Goal: Find specific page/section: Find specific page/section

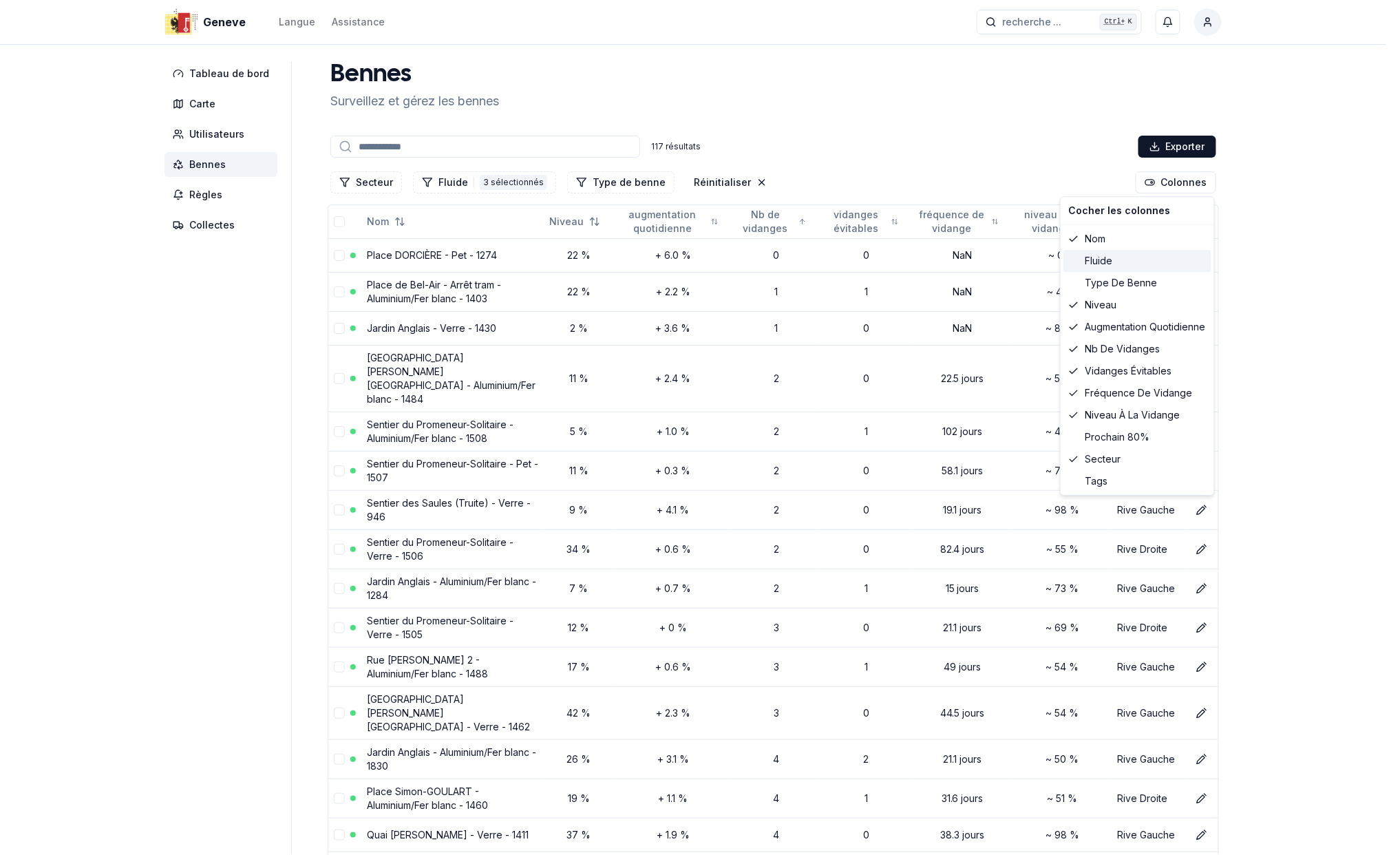
click at [1074, 260] on span at bounding box center [1073, 261] width 9 height 9
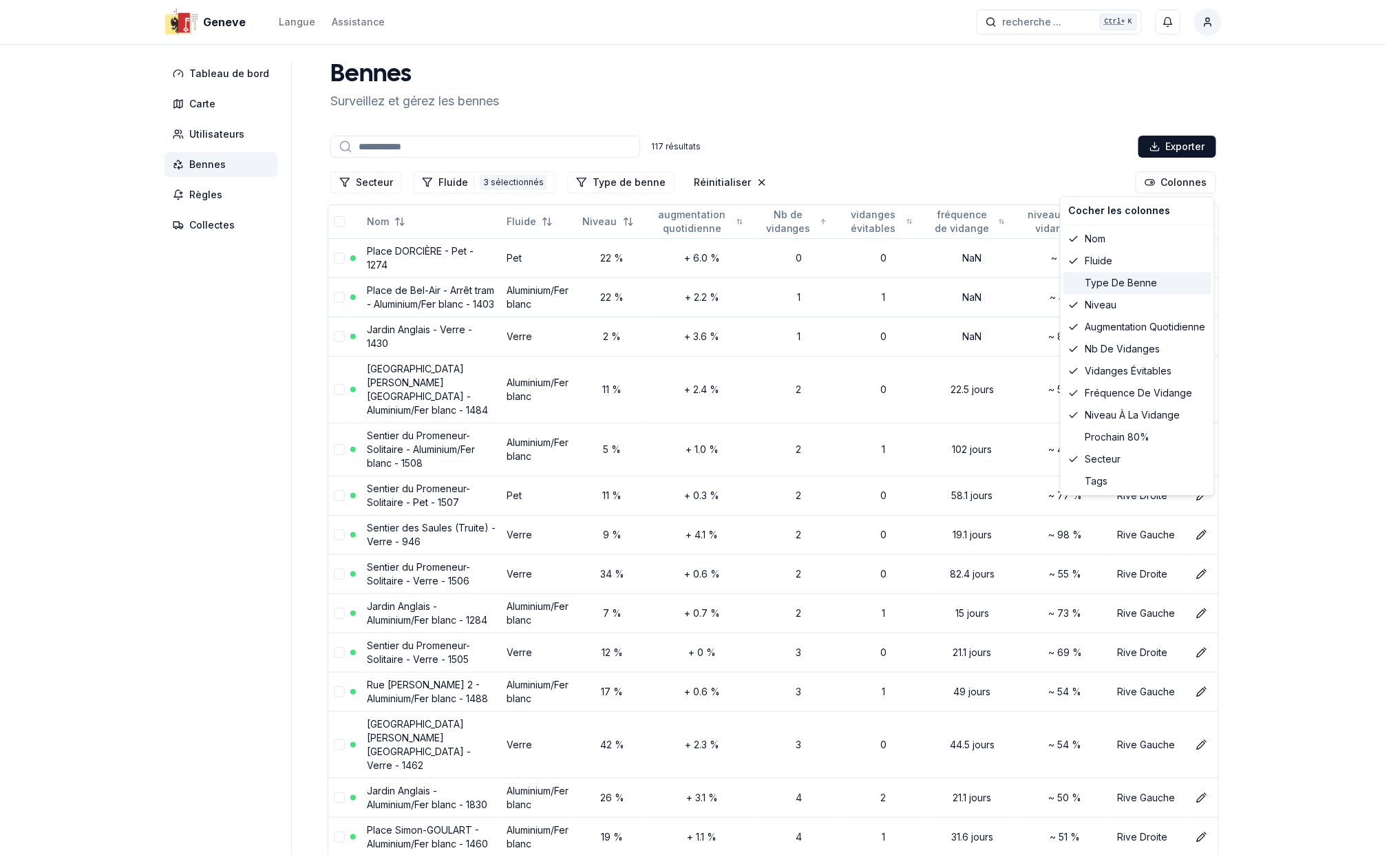
click at [1071, 289] on div "Type de benne" at bounding box center [1137, 283] width 148 height 22
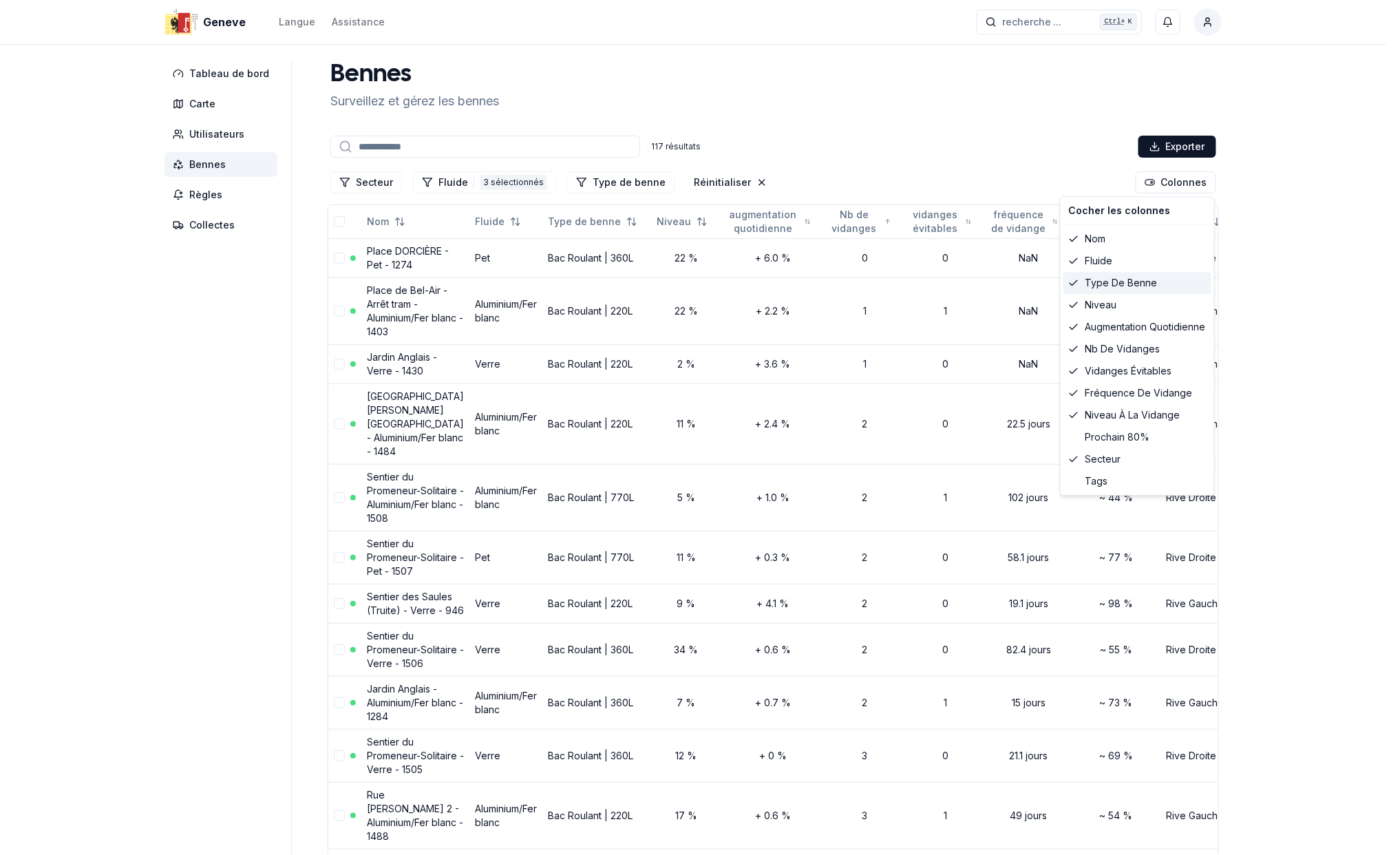
click at [1071, 289] on div "Type de benne" at bounding box center [1137, 283] width 148 height 22
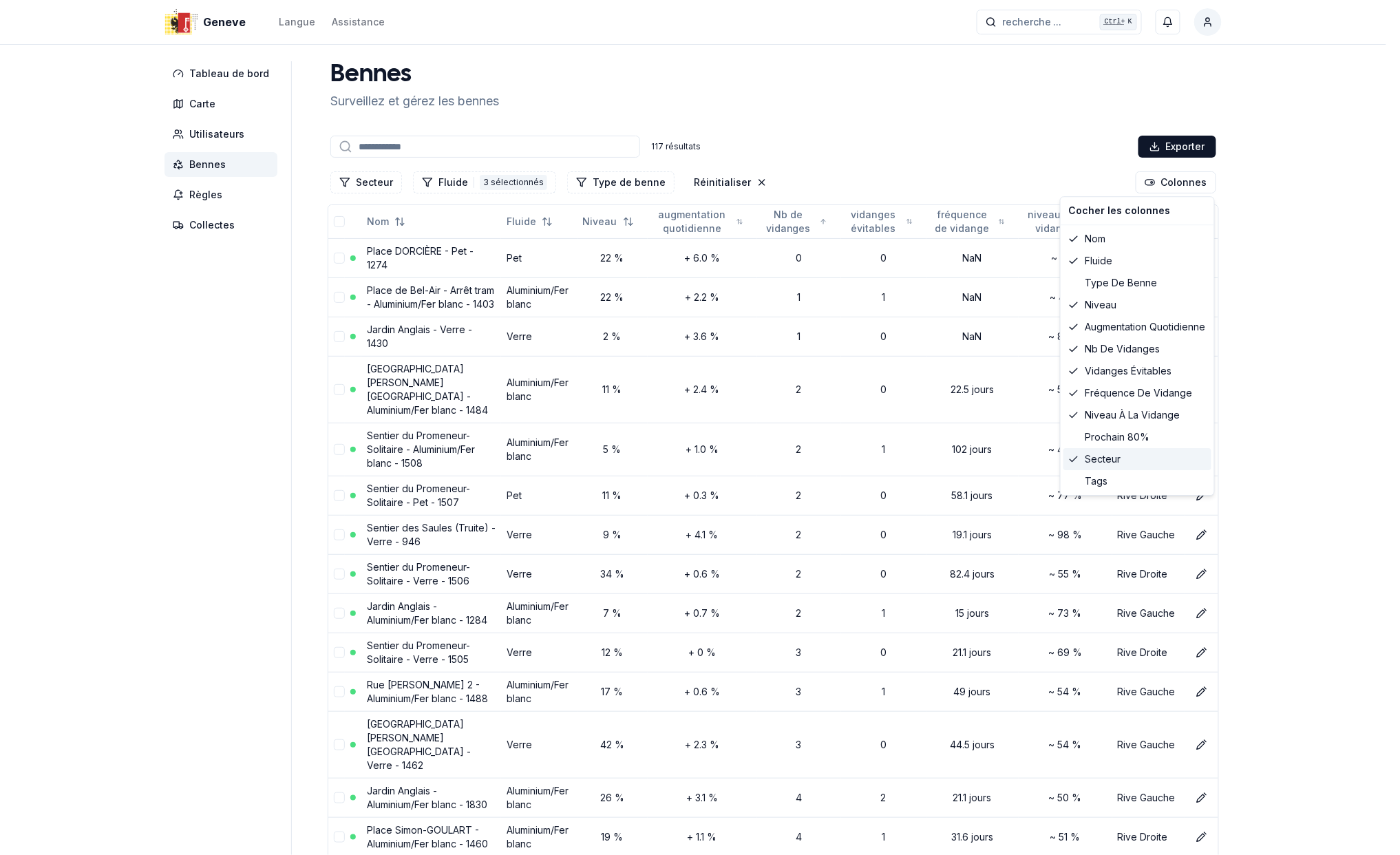
click at [1072, 457] on icon at bounding box center [1073, 458] width 11 height 11
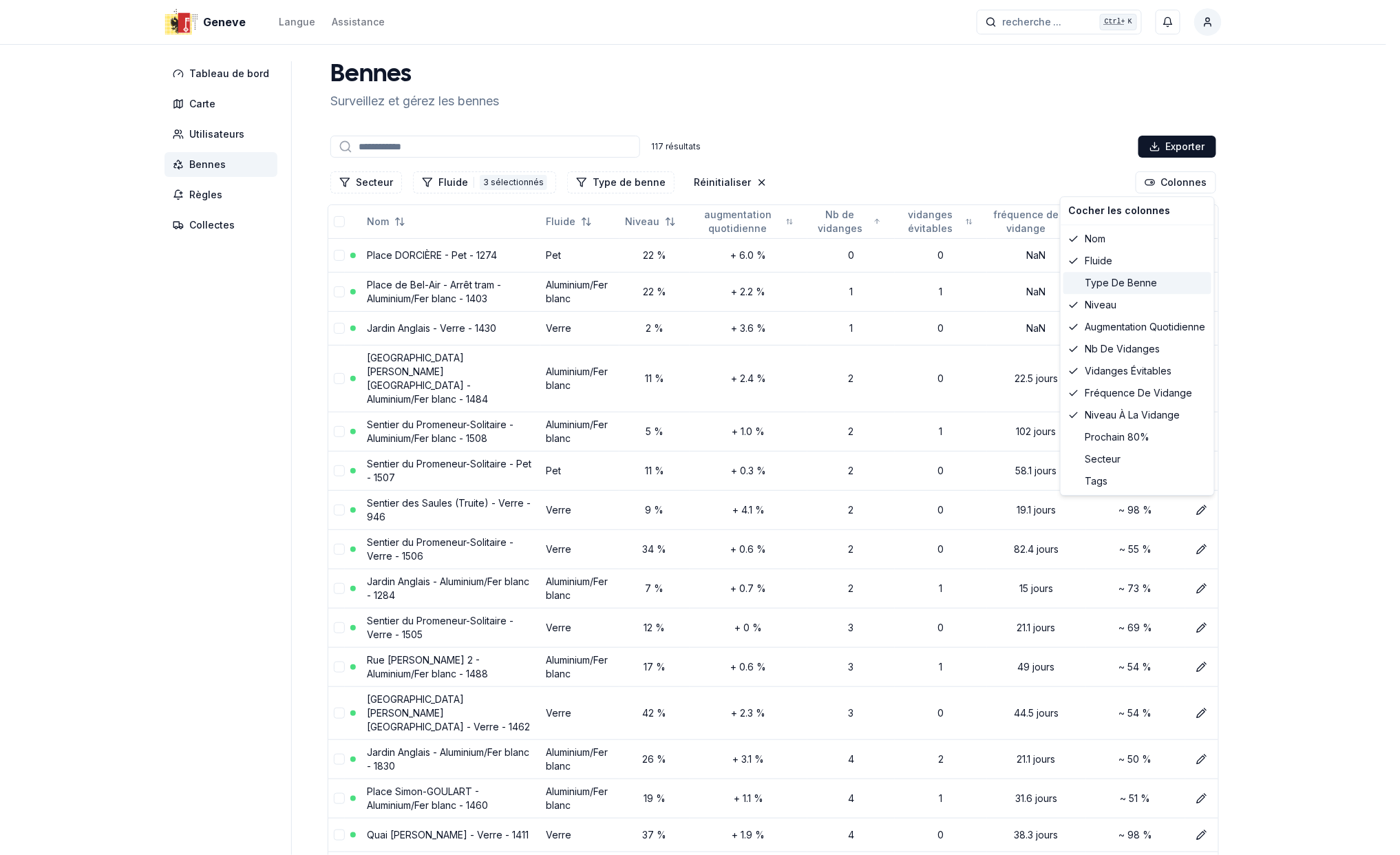
click at [1075, 284] on span at bounding box center [1073, 282] width 9 height 9
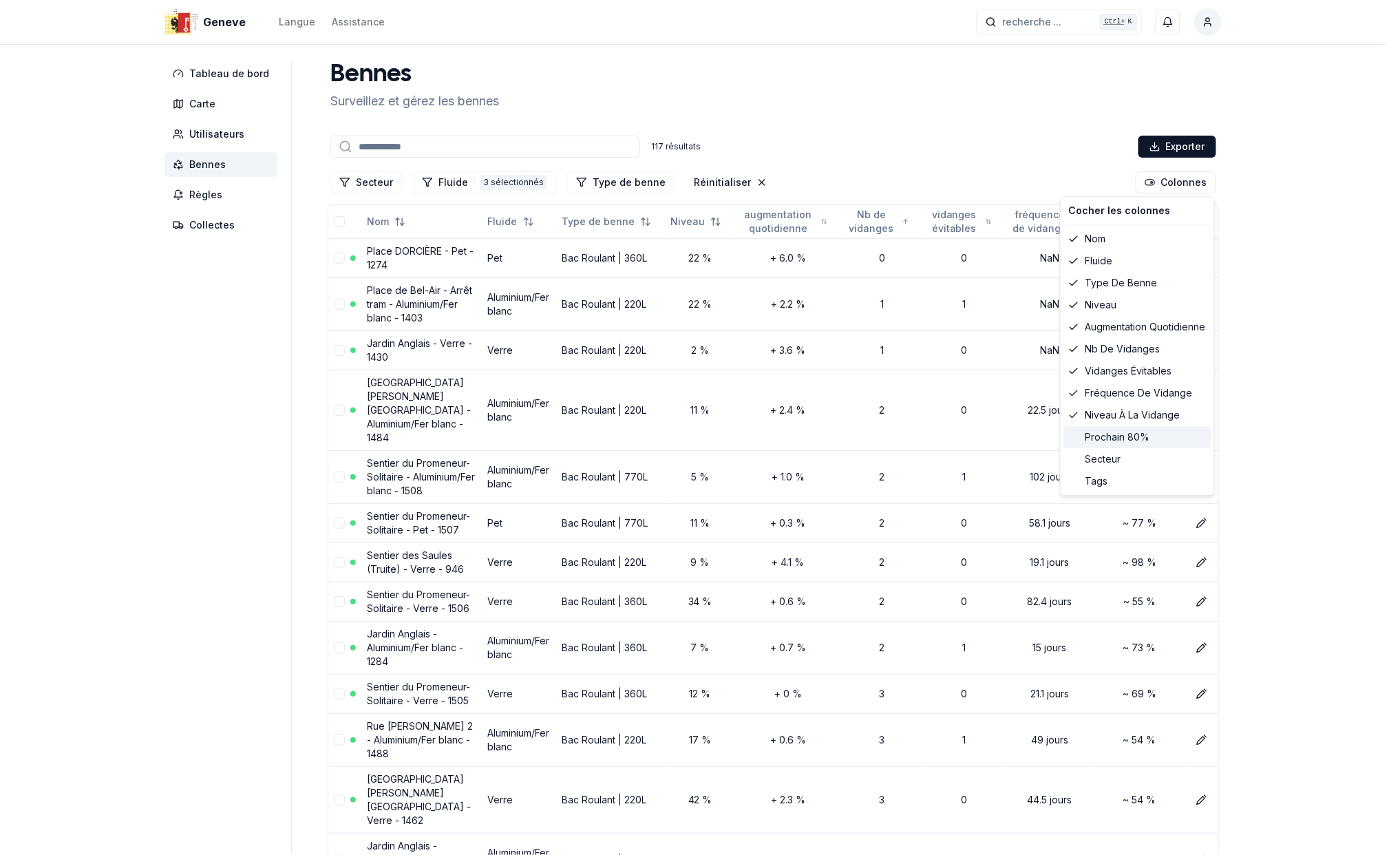
click at [1072, 431] on div "prochain 80%" at bounding box center [1137, 437] width 148 height 22
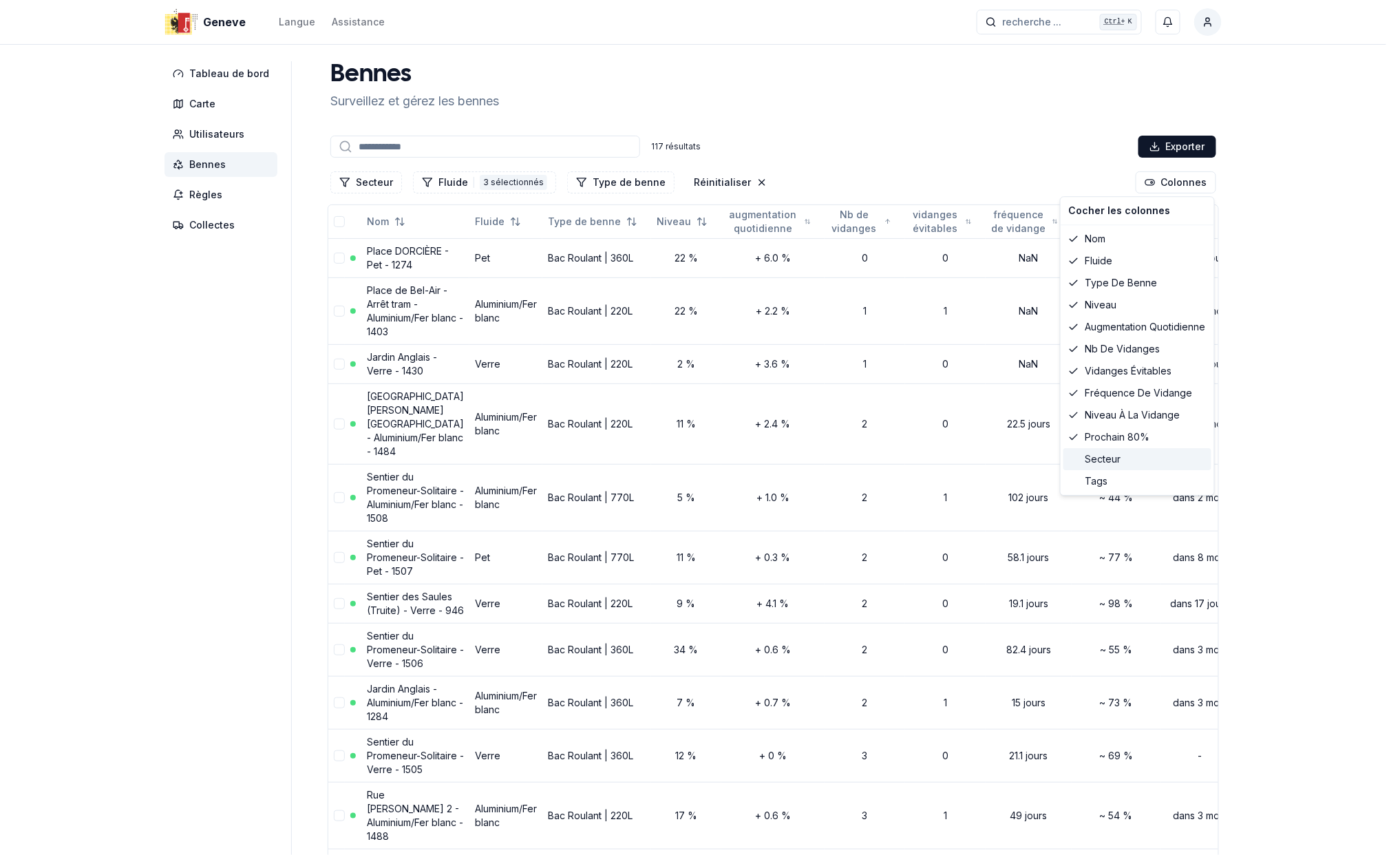
click at [1074, 460] on span at bounding box center [1073, 458] width 9 height 9
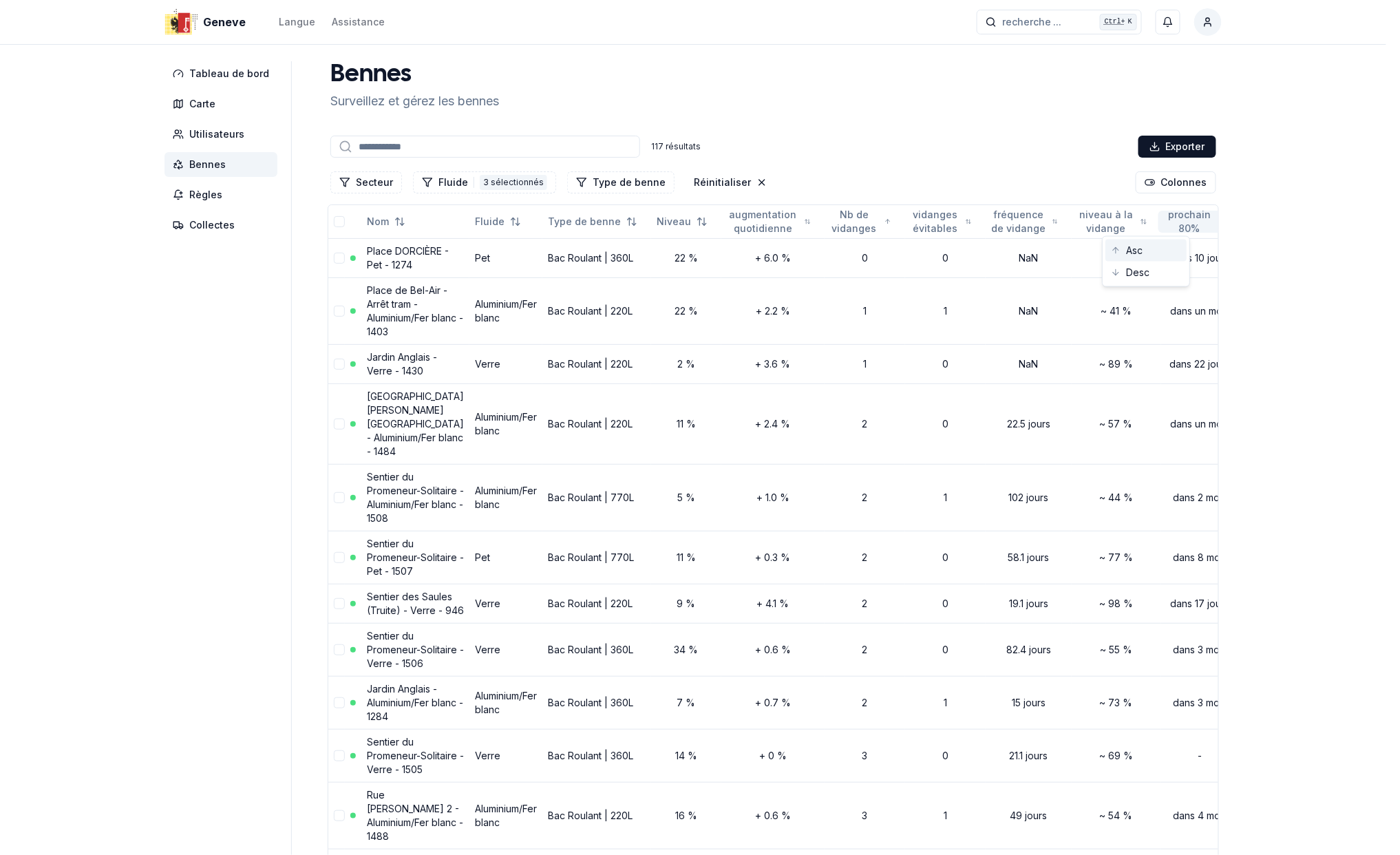
click at [1130, 254] on div "Asc" at bounding box center [1146, 250] width 81 height 22
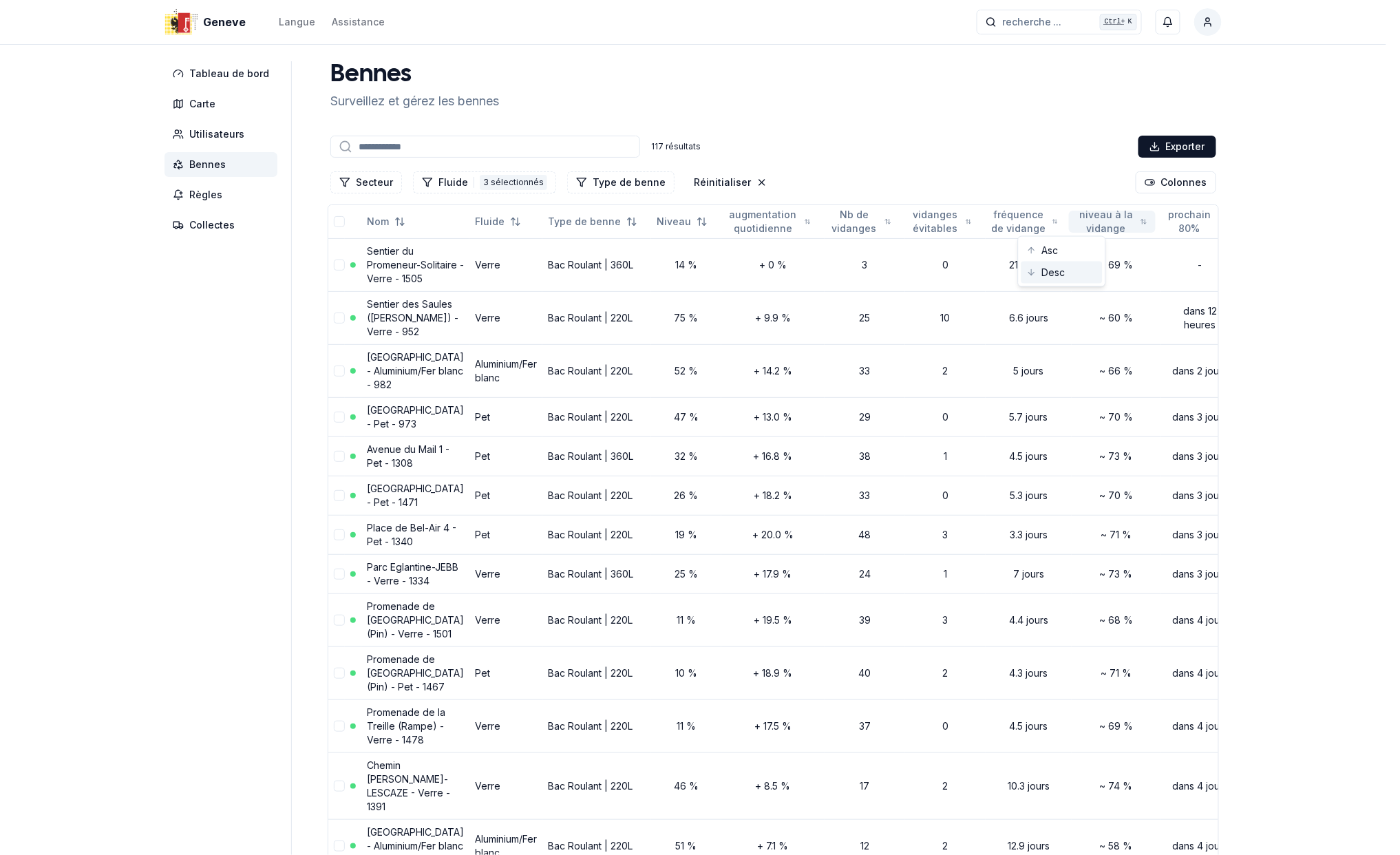
click at [1055, 276] on div "Desc" at bounding box center [1062, 272] width 81 height 22
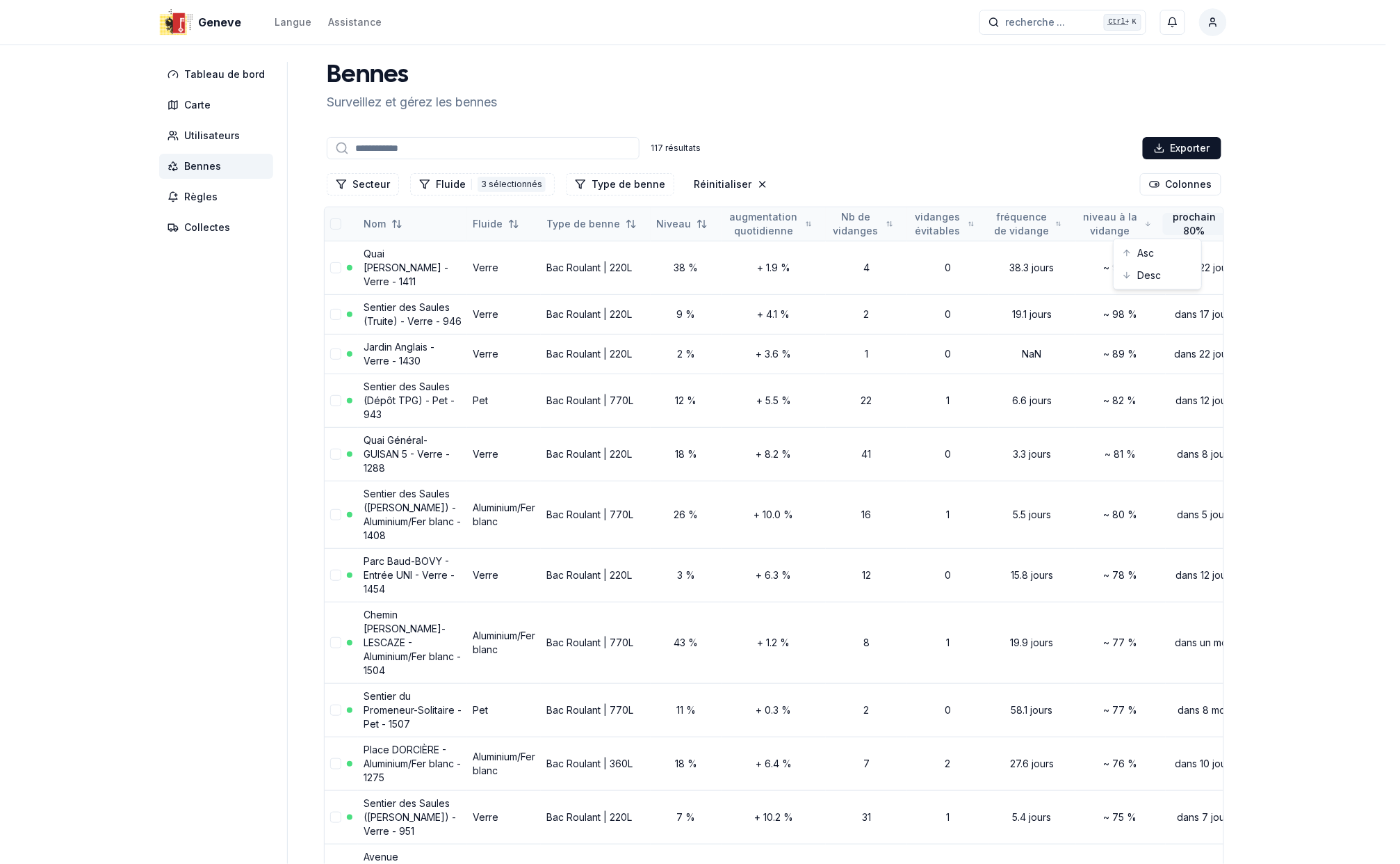
click at [1151, 254] on div "Asc" at bounding box center [1157, 253] width 82 height 23
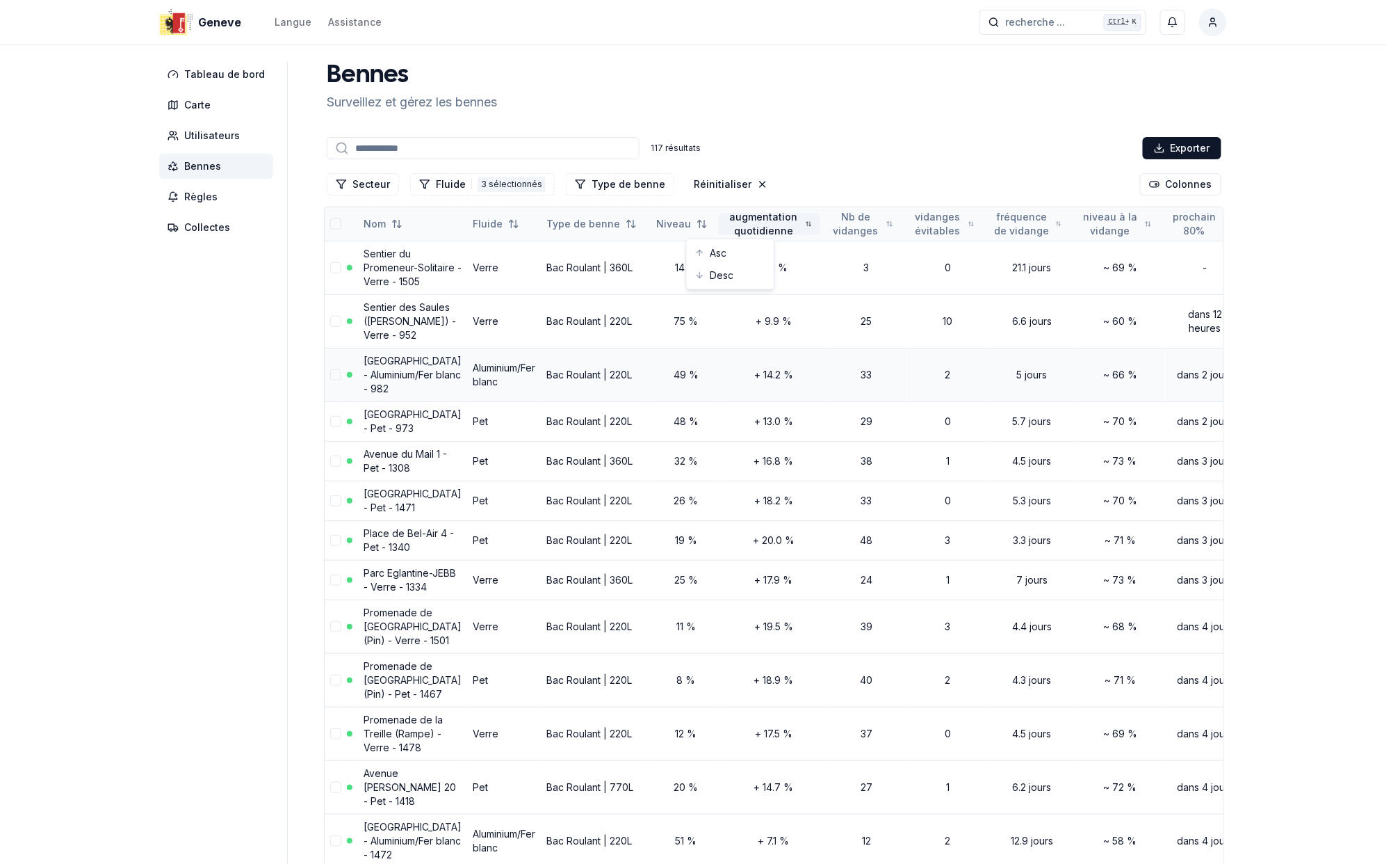
click at [728, 250] on div "Asc" at bounding box center [731, 253] width 82 height 23
